Goal: Register for event/course

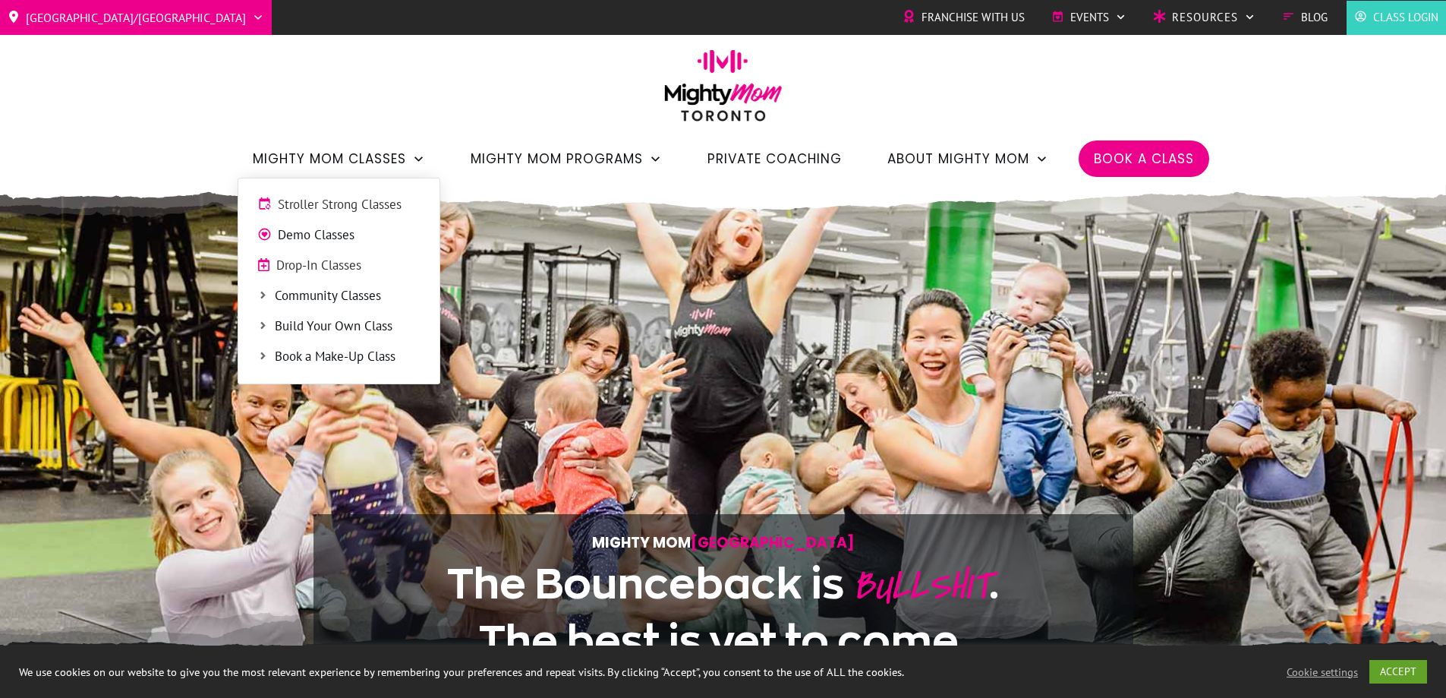
click at [361, 196] on span "Stroller Strong Classes" at bounding box center [349, 205] width 143 height 20
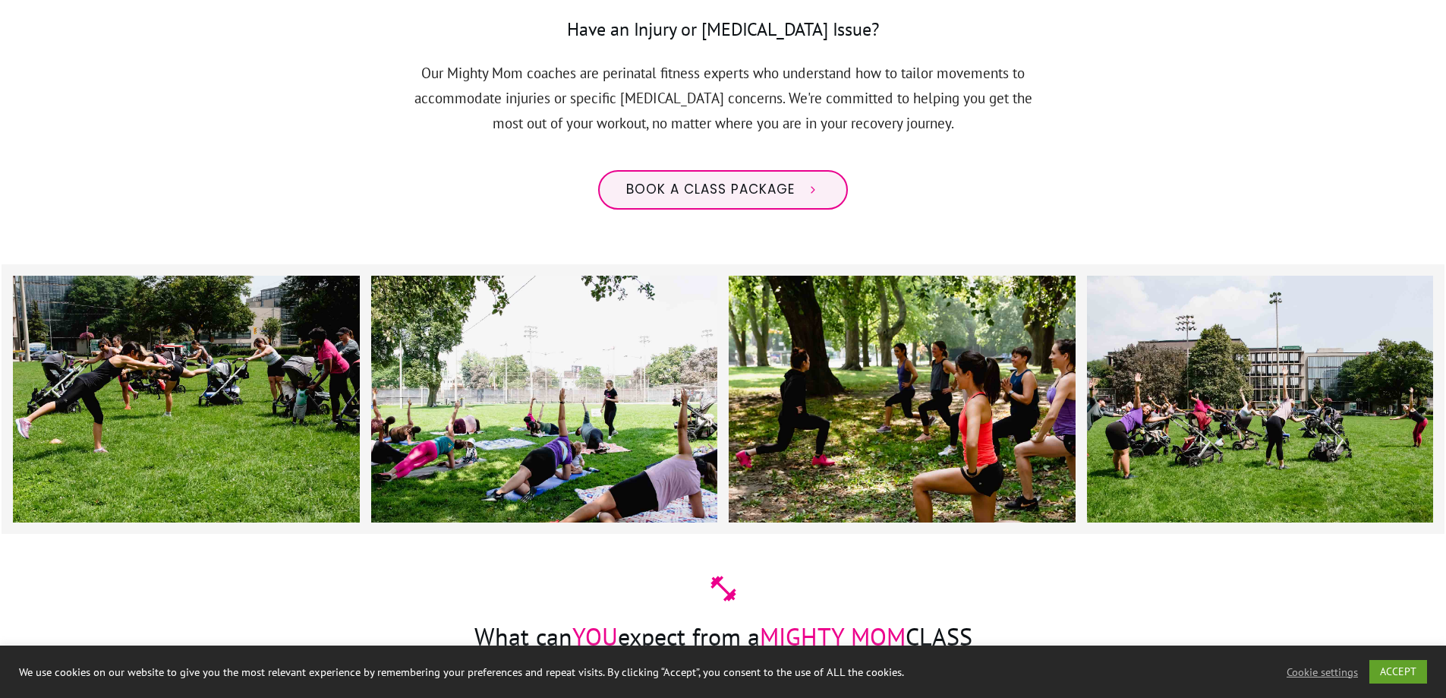
scroll to position [1298, 0]
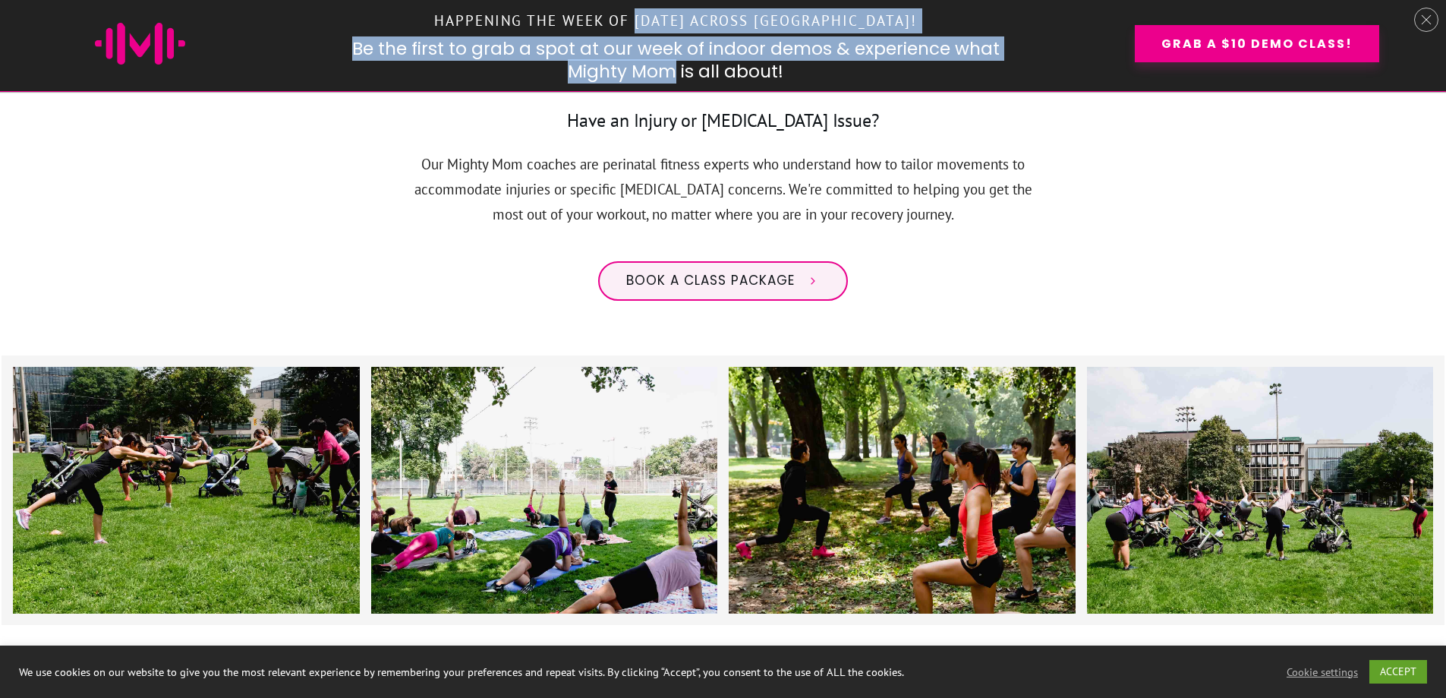
drag, startPoint x: 643, startPoint y: 17, endPoint x: 668, endPoint y: 76, distance: 64.3
click at [668, 76] on div "Happening the week of [DATE] across [GEOGRAPHIC_DATA]! Be the first to grab a s…" at bounding box center [675, 44] width 863 height 80
click at [668, 76] on h2 "Be the first to grab a spot at our week of indoor demos & experience what Might…" at bounding box center [676, 61] width 667 height 46
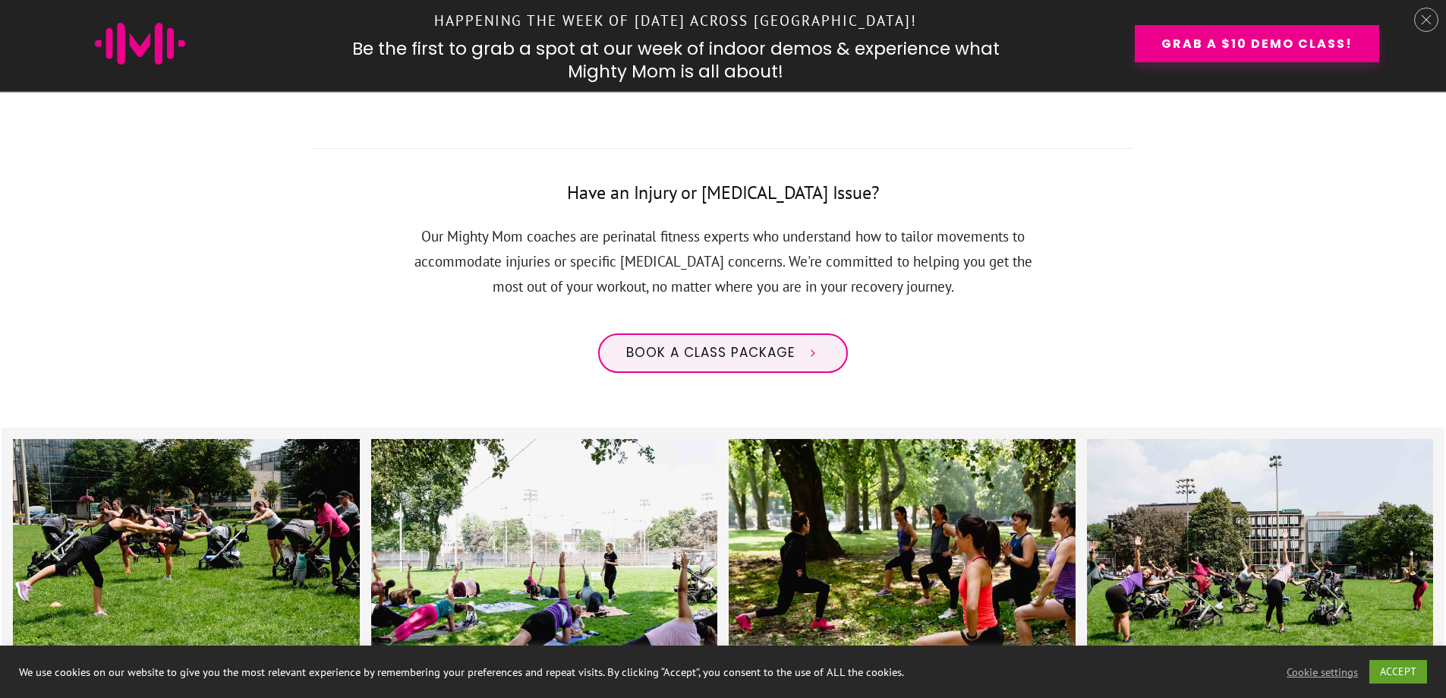
scroll to position [1253, 0]
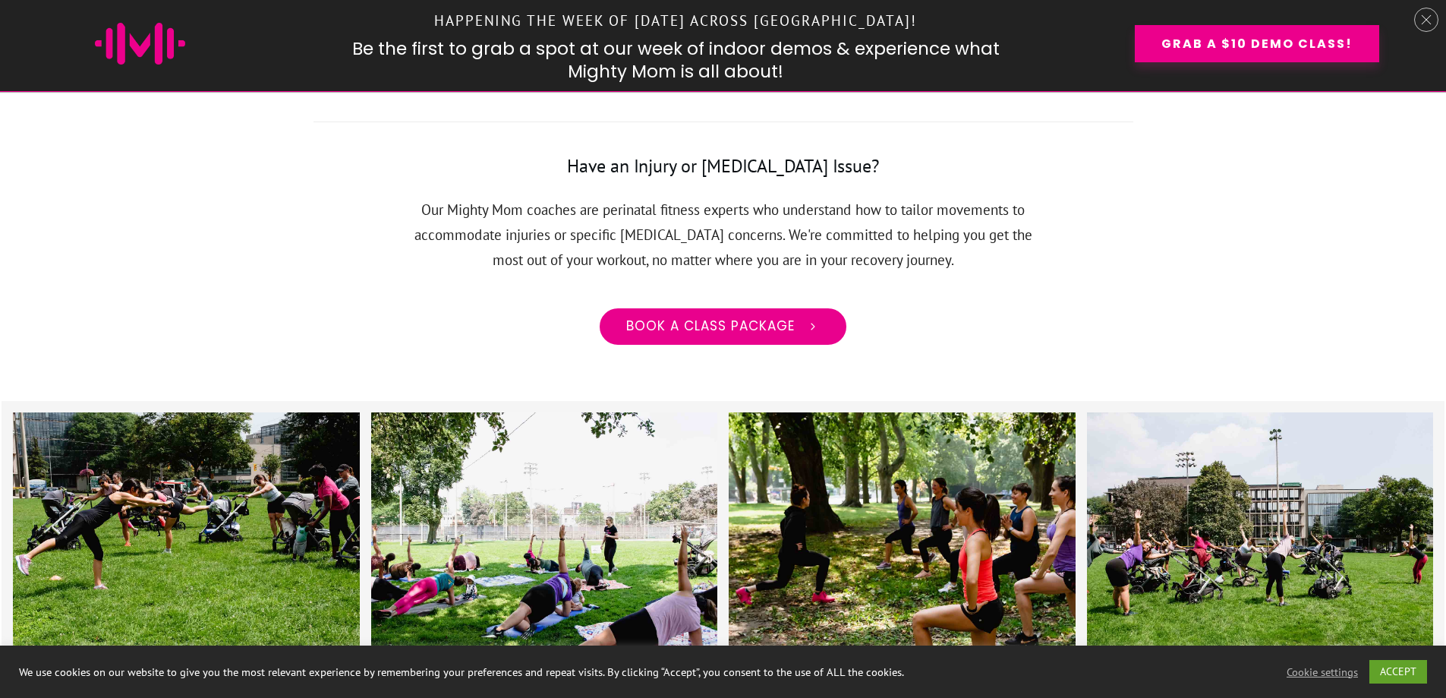
click at [711, 318] on span "Book a class package" at bounding box center [710, 326] width 169 height 17
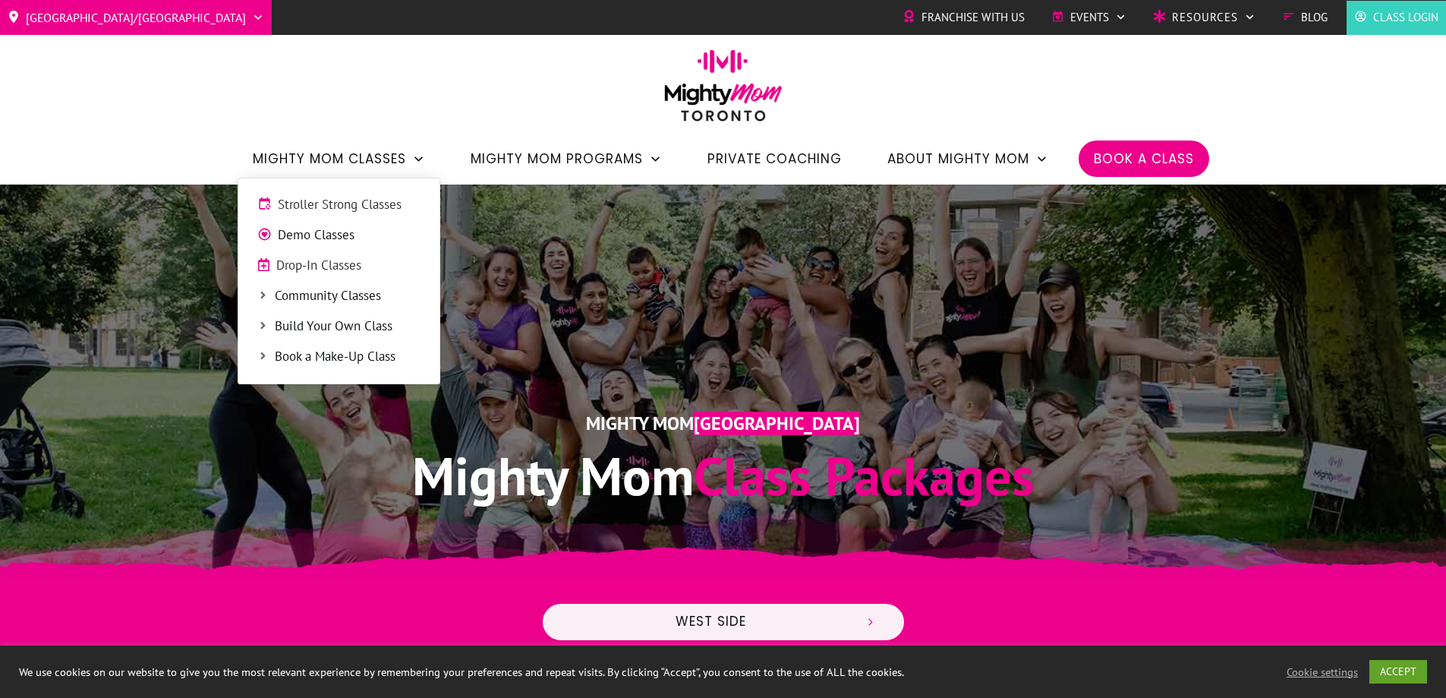
click at [331, 256] on span "Drop-In Classes" at bounding box center [348, 266] width 144 height 20
